Goal: Use online tool/utility: Utilize a website feature to perform a specific function

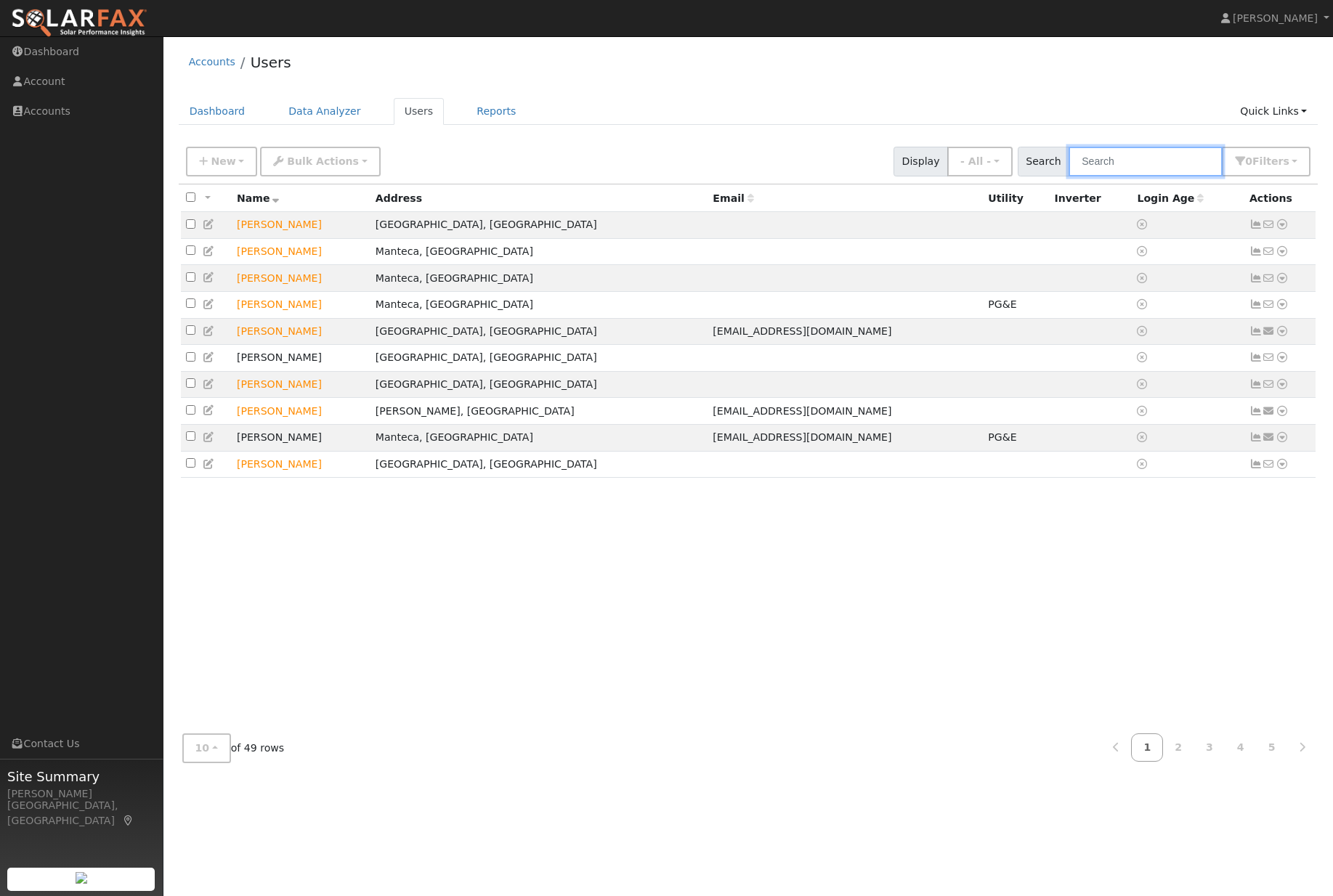
click at [1146, 172] on input "text" at bounding box center [1145, 162] width 154 height 30
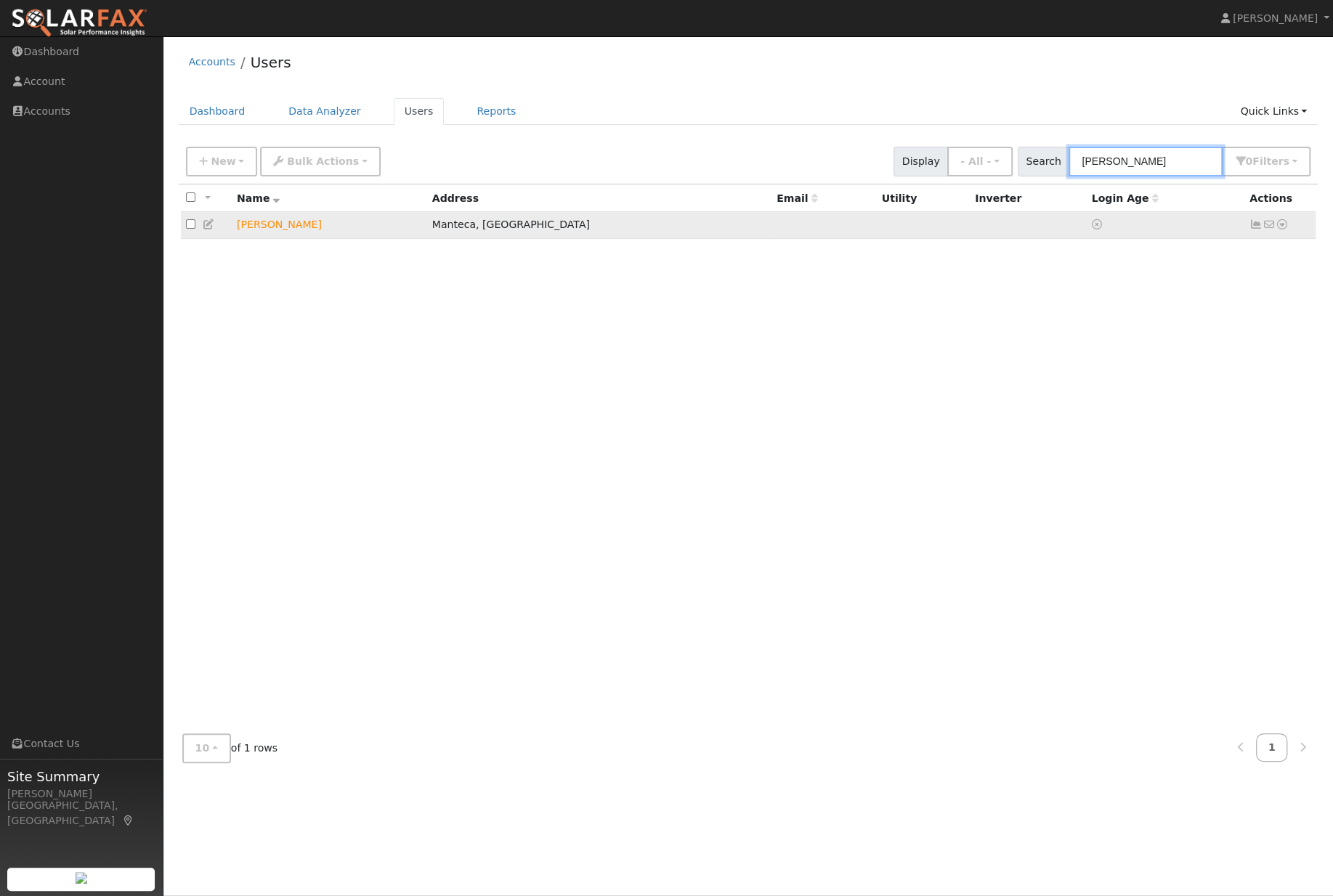
type input "[PERSON_NAME]"
click at [1283, 229] on icon at bounding box center [1282, 225] width 13 height 11
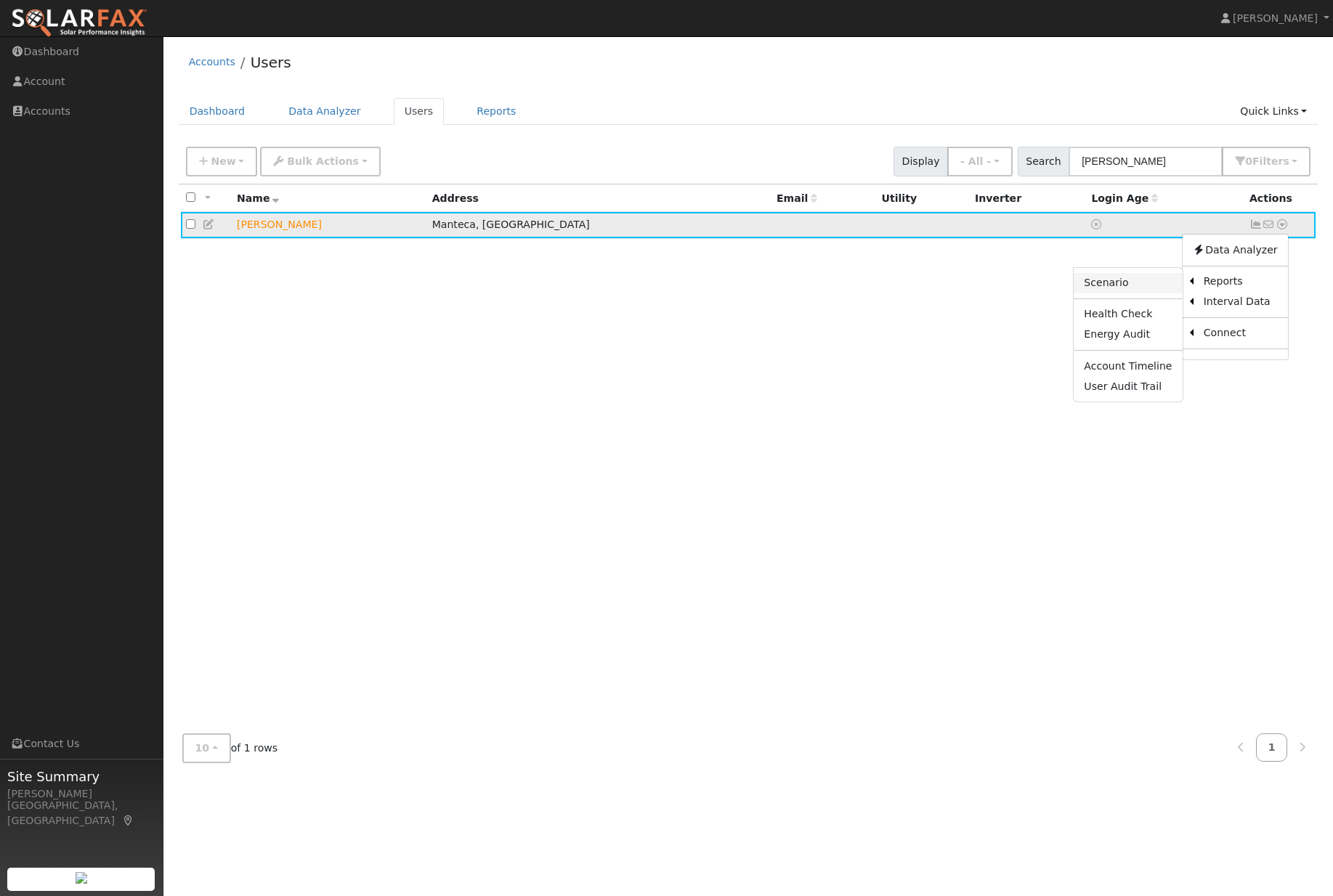
click at [1112, 293] on link "Scenario" at bounding box center [1127, 283] width 108 height 20
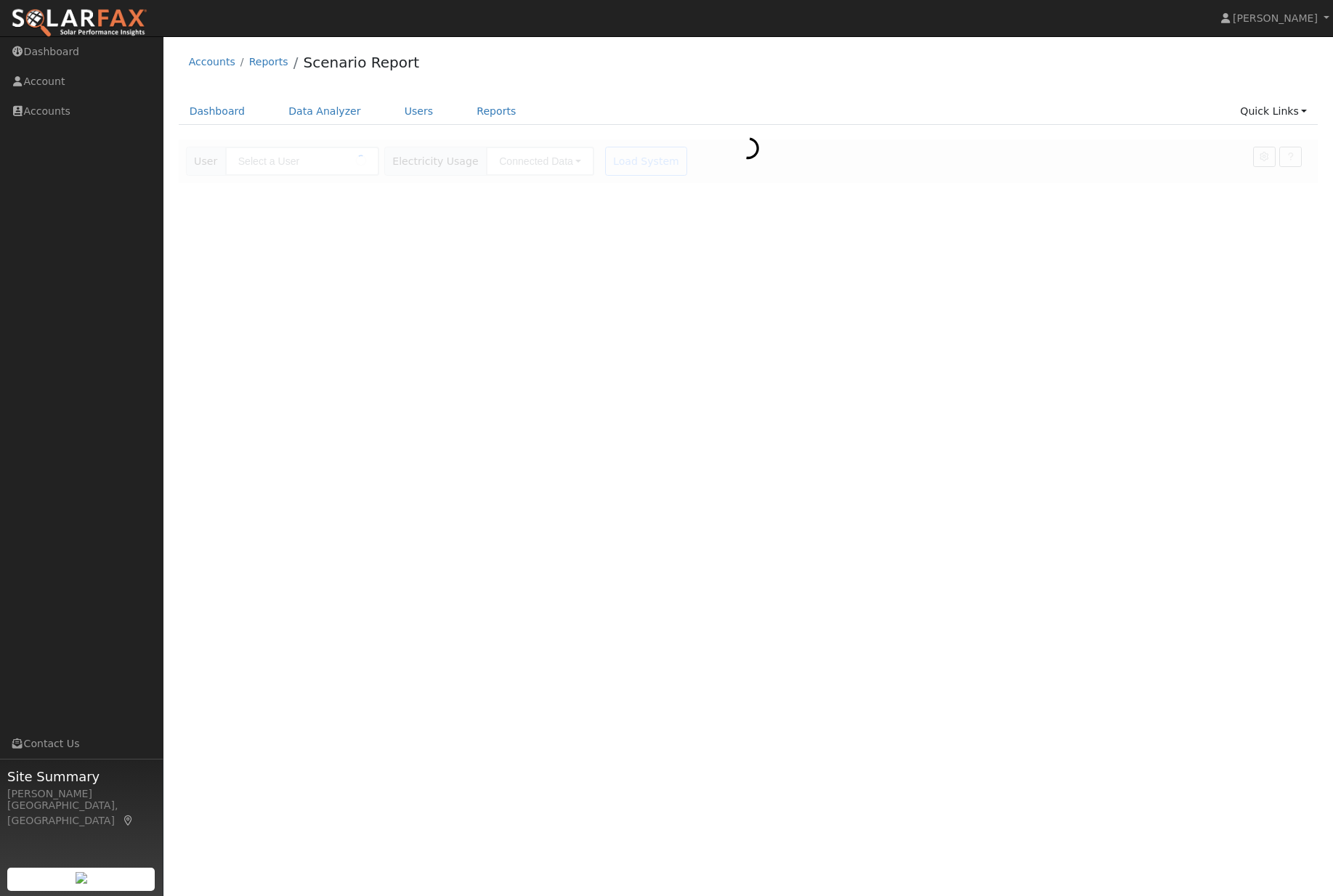
type input "[PERSON_NAME]"
type input "Pacific Gas & Electric"
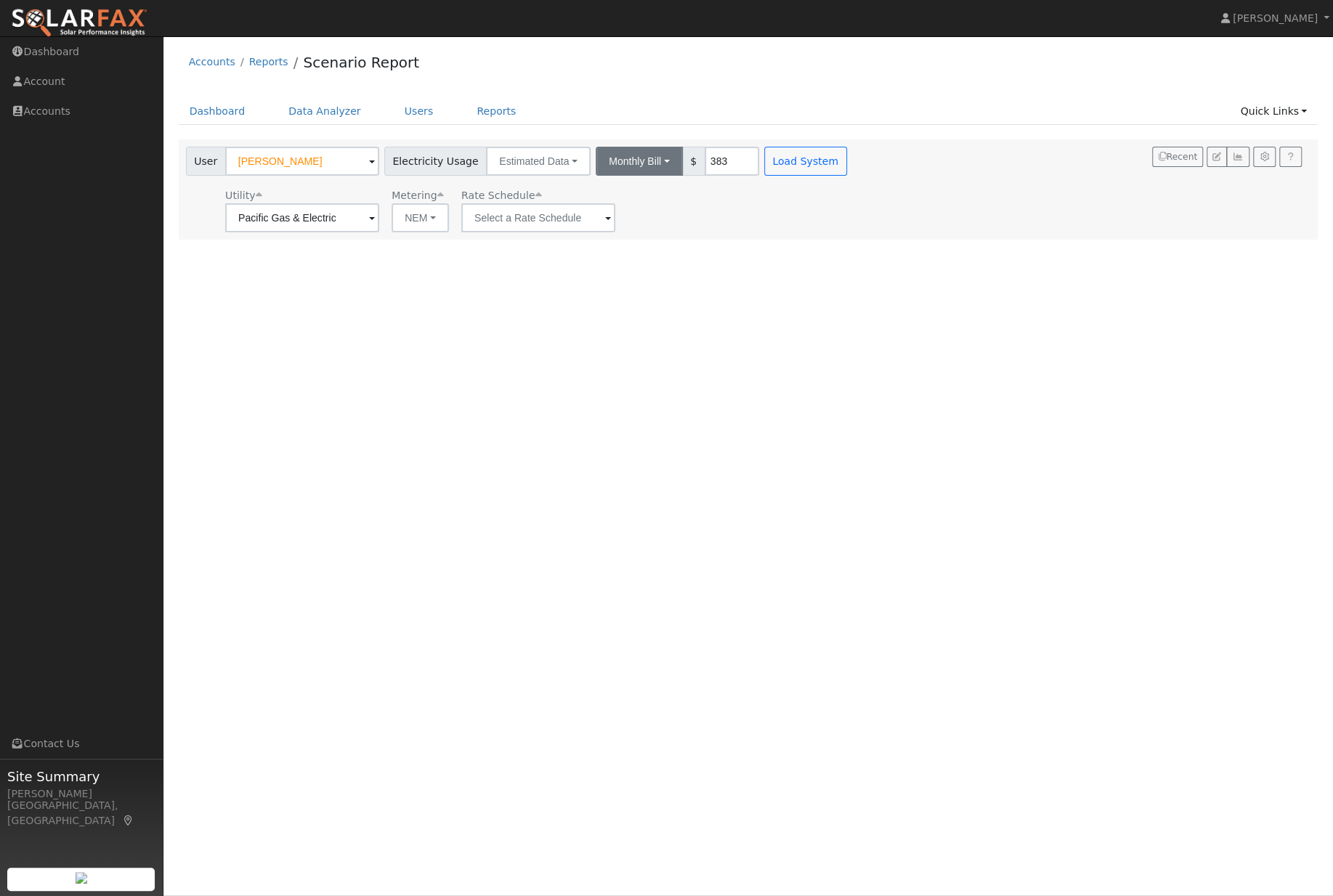
click at [640, 176] on button "Monthly Bill" at bounding box center [639, 161] width 87 height 29
click at [631, 204] on link "Annual Consumption" at bounding box center [617, 192] width 127 height 20
type input "7526"
click at [866, 173] on button "Load System" at bounding box center [864, 161] width 83 height 29
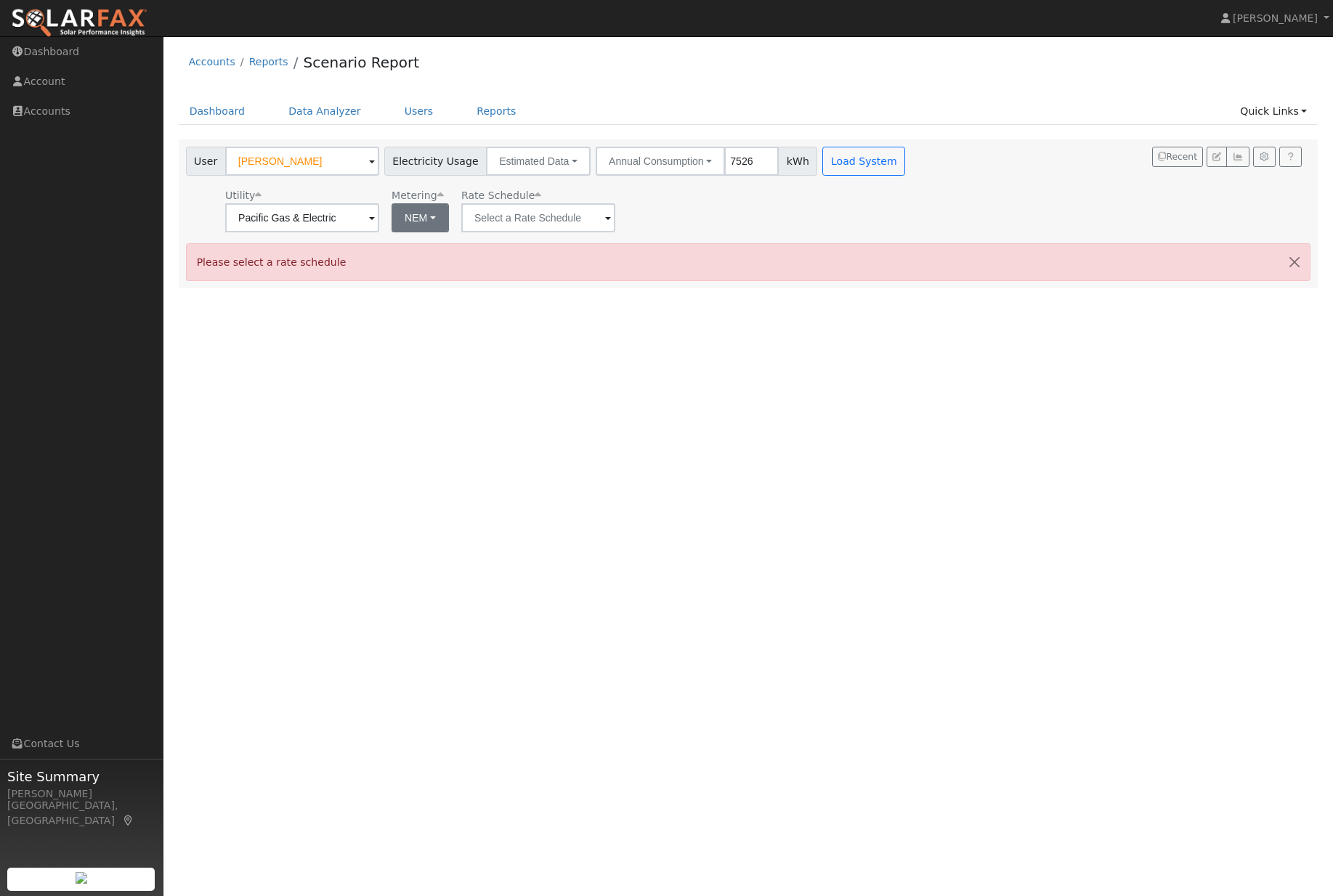
click at [400, 220] on button "NEM" at bounding box center [420, 218] width 57 height 29
click at [413, 278] on link "NBT" at bounding box center [404, 271] width 101 height 20
type input "E-ELEC"
click at [864, 166] on button "Load System" at bounding box center [864, 161] width 83 height 29
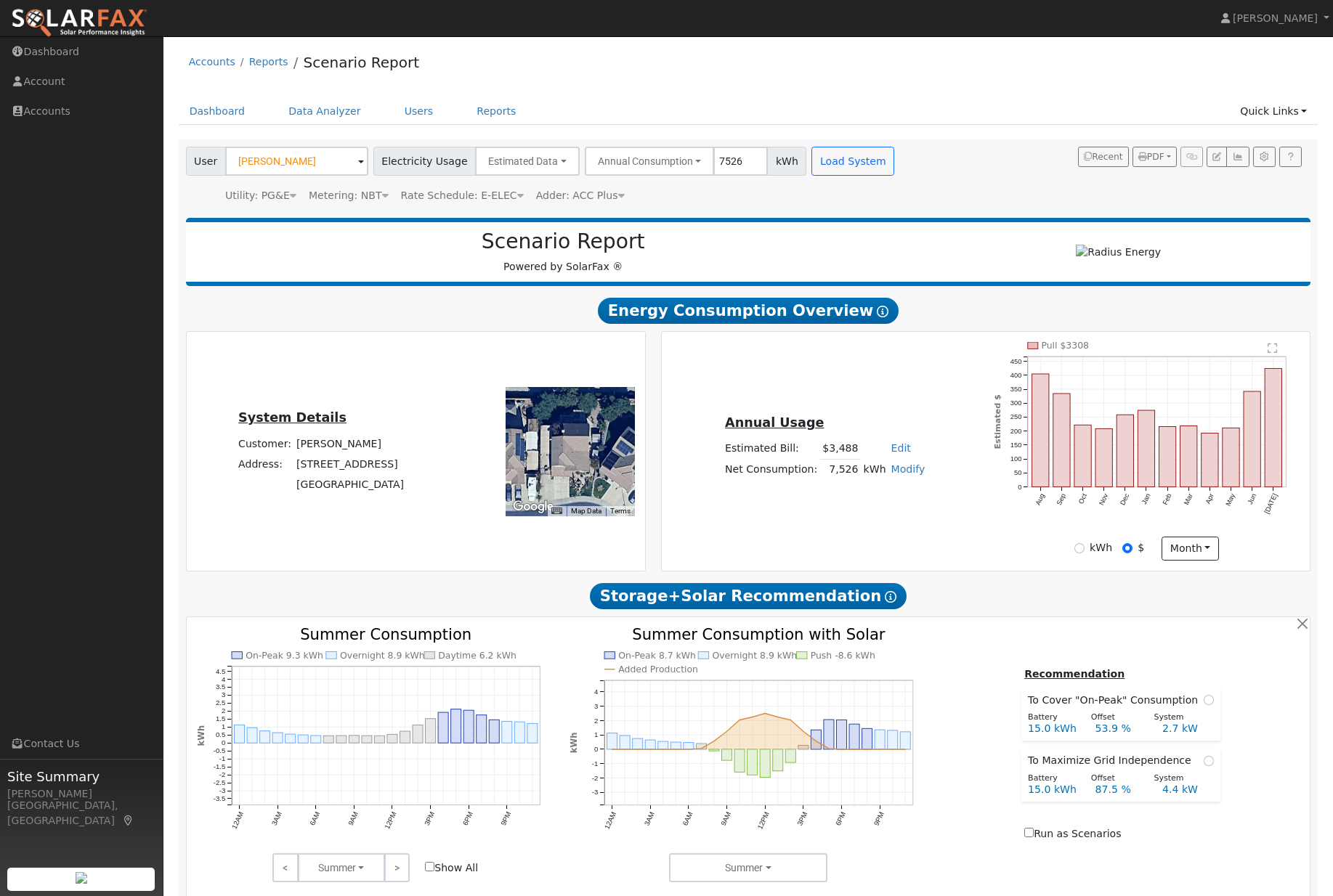
click at [525, 18] on nav "Jon-Michael Brown Jon-Michael Brown Profile Help Center Terms Of Service See Wh…" at bounding box center [666, 18] width 1333 height 37
click at [555, 1] on nav "Jon-Michael Brown Jon-Michael Brown Profile Help Center Terms Of Service See Wh…" at bounding box center [666, 18] width 1333 height 37
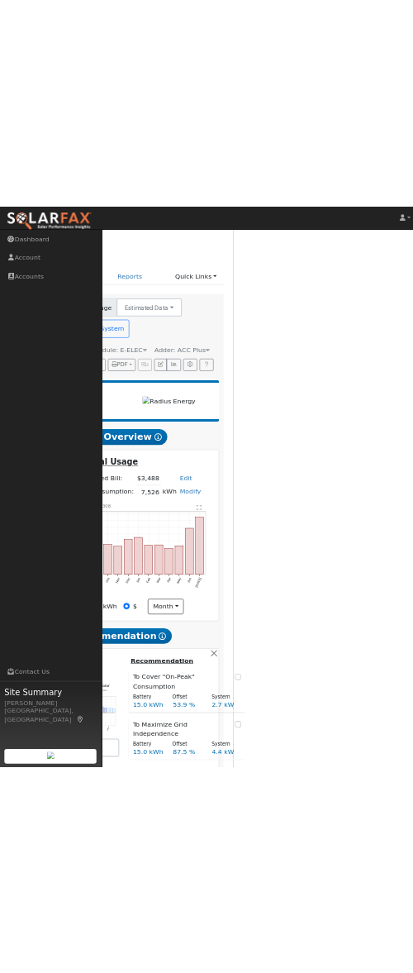
scroll to position [0, 162]
